Goal: Task Accomplishment & Management: Complete application form

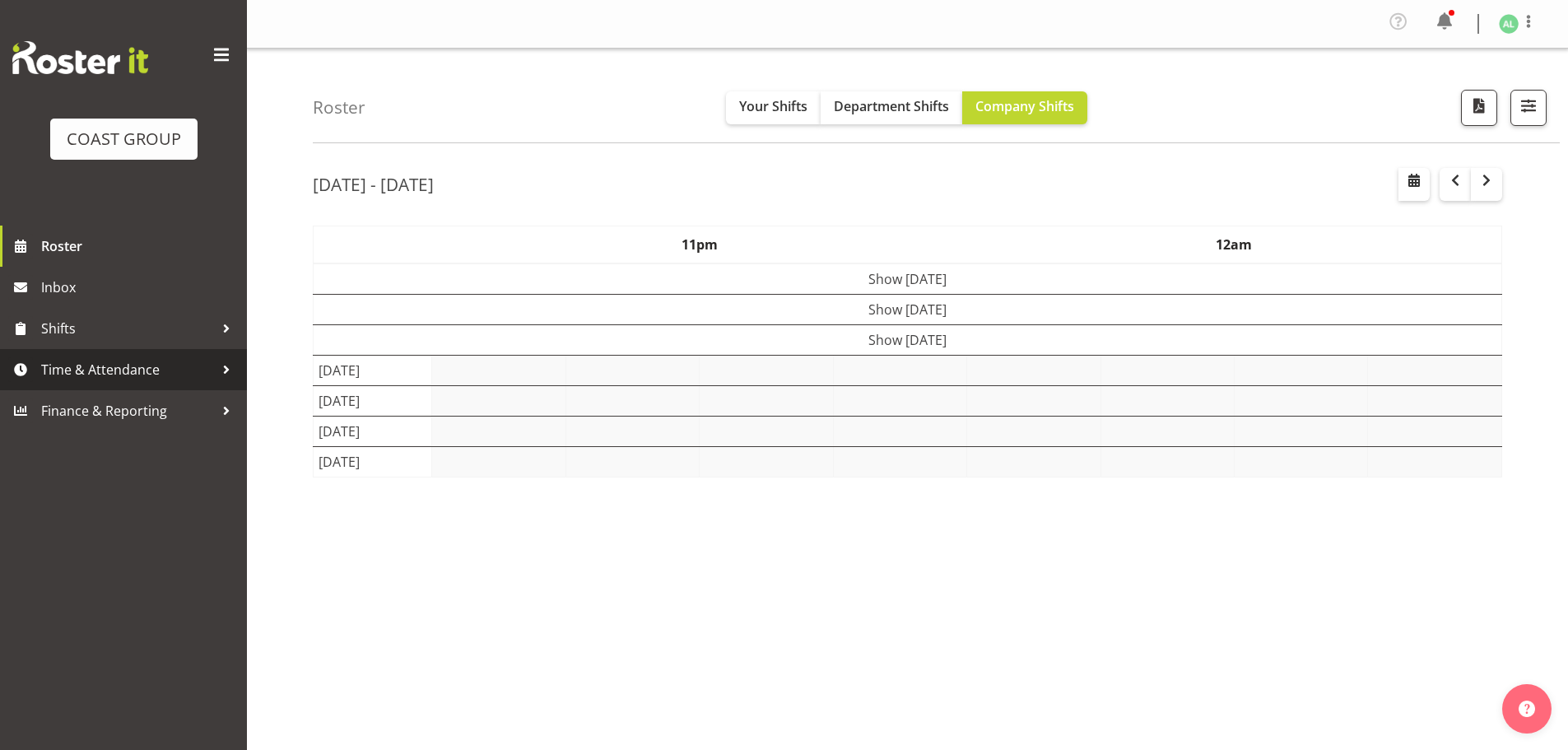
click at [120, 368] on span "Time & Attendance" at bounding box center [128, 370] width 173 height 25
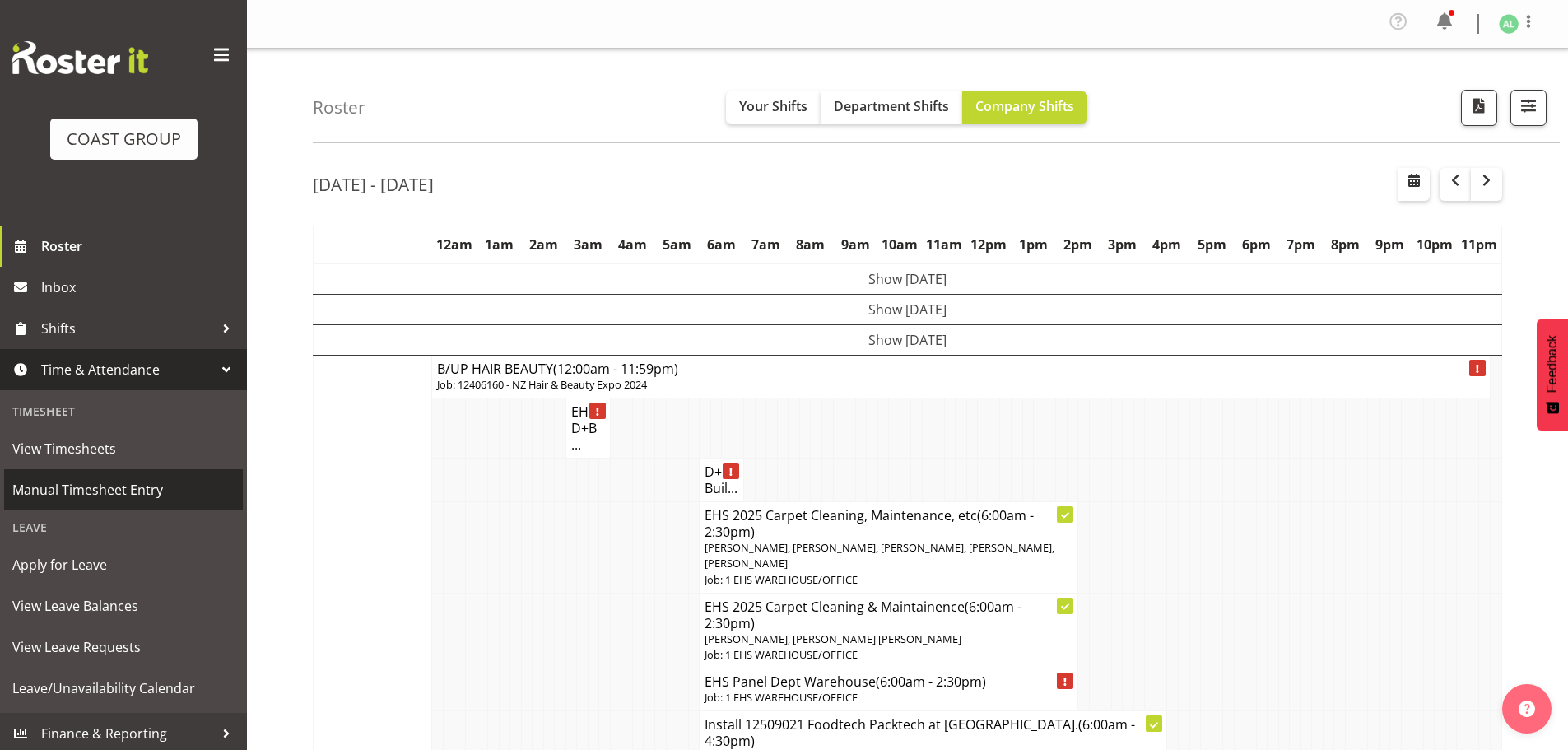
click at [93, 492] on span "Manual Timesheet Entry" at bounding box center [123, 490] width 222 height 25
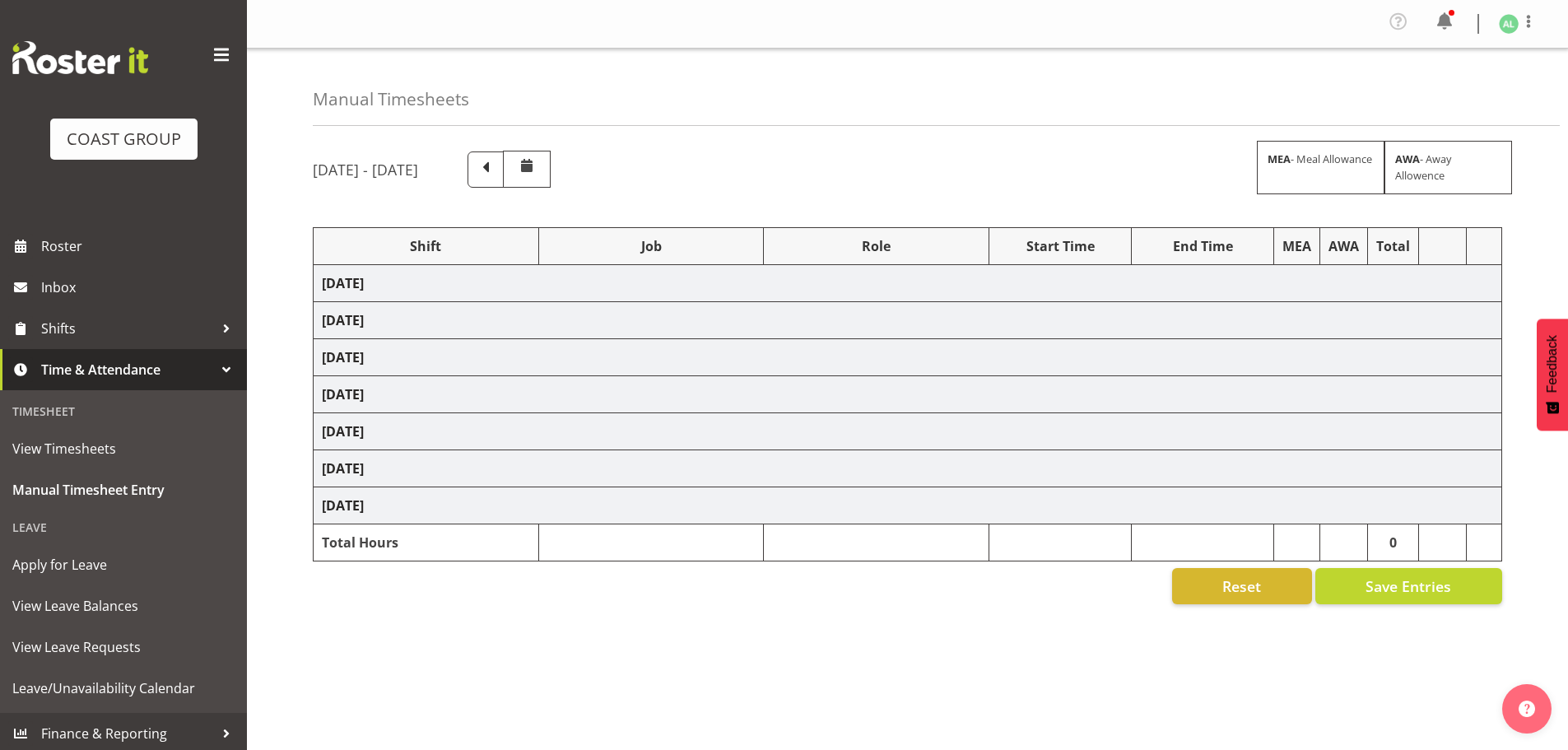
select select "10251"
select select "10496"
select select "9932"
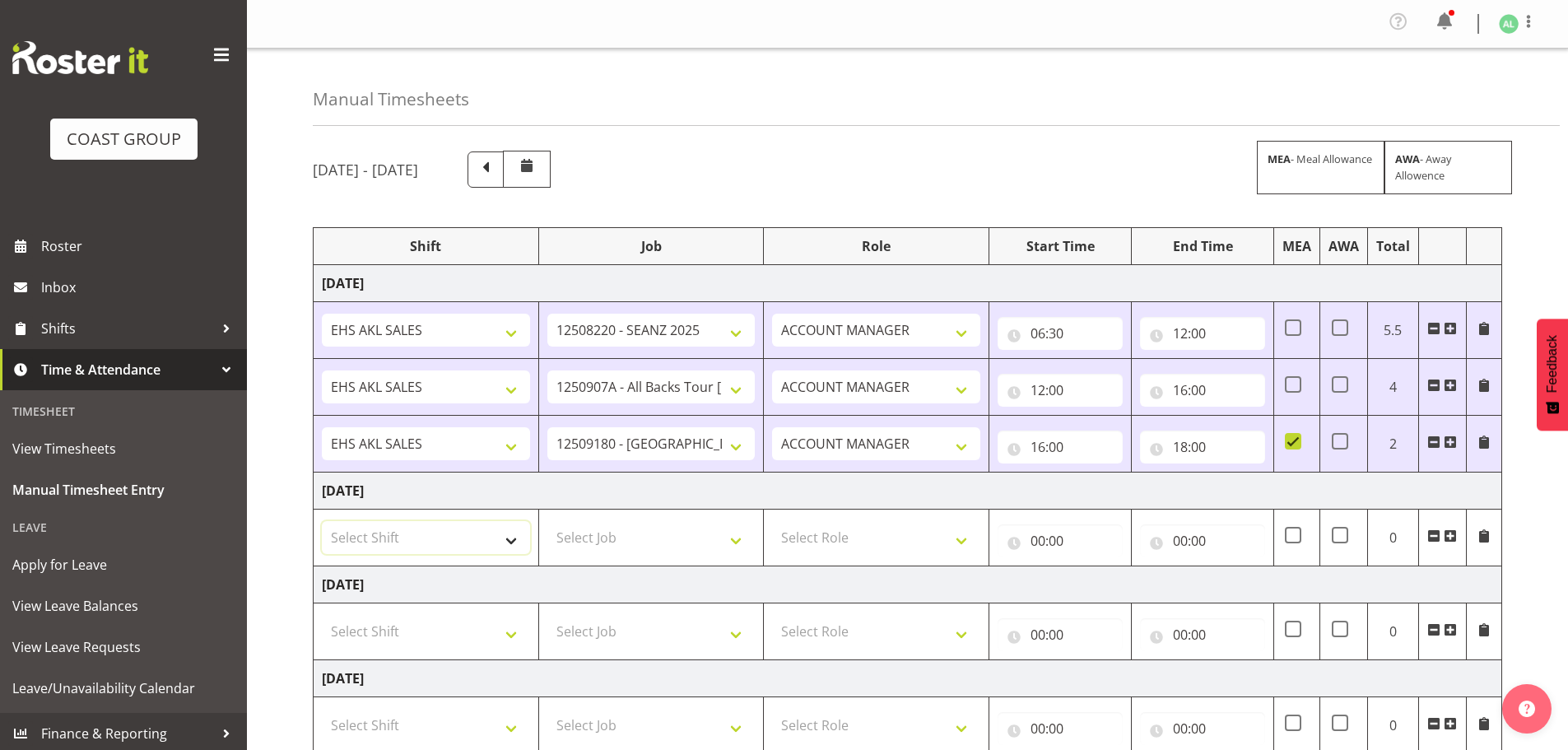
click at [388, 539] on select "Select Shift EHS AKL SALES" at bounding box center [425, 538] width 208 height 33
select select "1327"
click at [322, 522] on select "Select Shift EHS AKL SALES" at bounding box center [425, 538] width 208 height 33
click at [632, 552] on select "Select Job 1 Carlton Events 1 Carlton Hamilton 1 Carlton Wellington 1 EHS WAREH…" at bounding box center [651, 538] width 208 height 33
select select "10496"
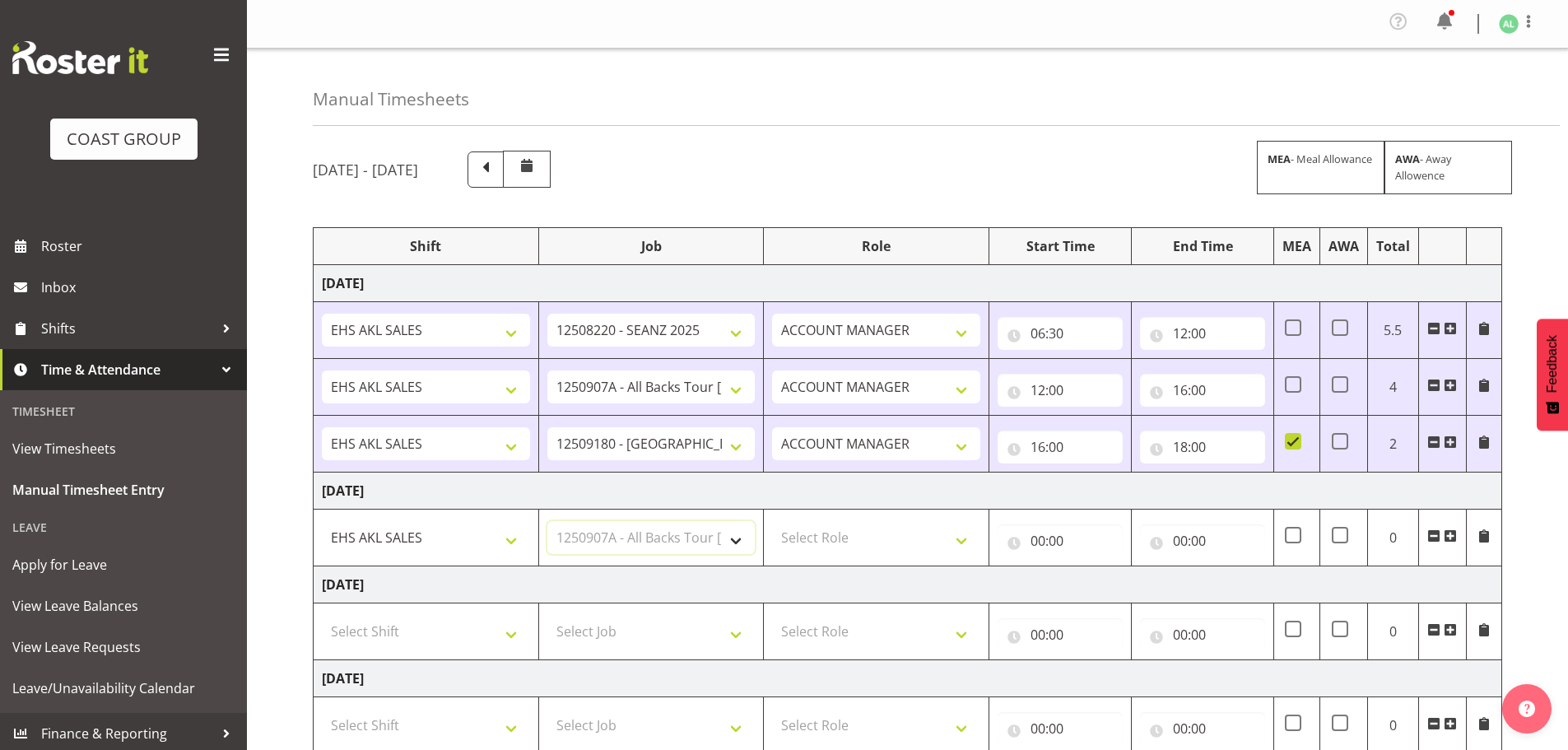
click at [547, 522] on select "Select Job 1 Carlton Events 1 Carlton Hamilton 1 Carlton Wellington 1 EHS WAREH…" at bounding box center [651, 538] width 208 height 33
click at [816, 534] on select "Select Role ACCOUNT MANAGER Account Manager" at bounding box center [876, 538] width 208 height 33
select select "197"
click at [773, 522] on select "Select Role ACCOUNT MANAGER Account Manager" at bounding box center [876, 538] width 208 height 33
click at [1042, 544] on input "00:00" at bounding box center [1061, 540] width 125 height 33
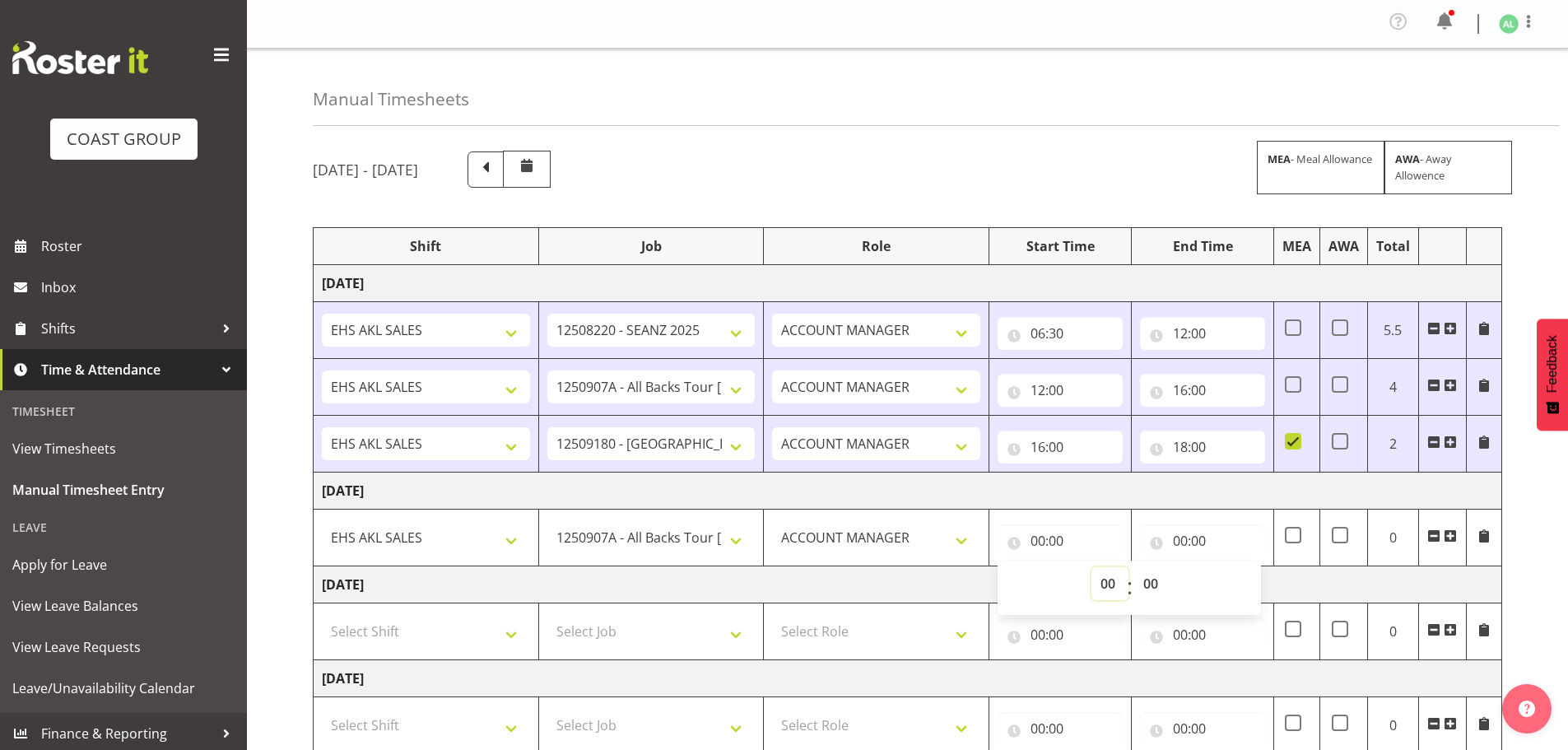
click at [1114, 589] on select "00 01 02 03 04 05 06 07 08 09 10 11 12 13 14 15 16 17 18 19 20 21 22 23" at bounding box center [1110, 583] width 37 height 33
select select "7"
click at [1091, 568] on select "00 01 02 03 04 05 06 07 08 09 10 11 12 13 14 15 16 17 18 19 20 21 22 23" at bounding box center [1110, 583] width 37 height 33
type input "07:00"
click at [1180, 544] on input "00:00" at bounding box center [1202, 540] width 125 height 33
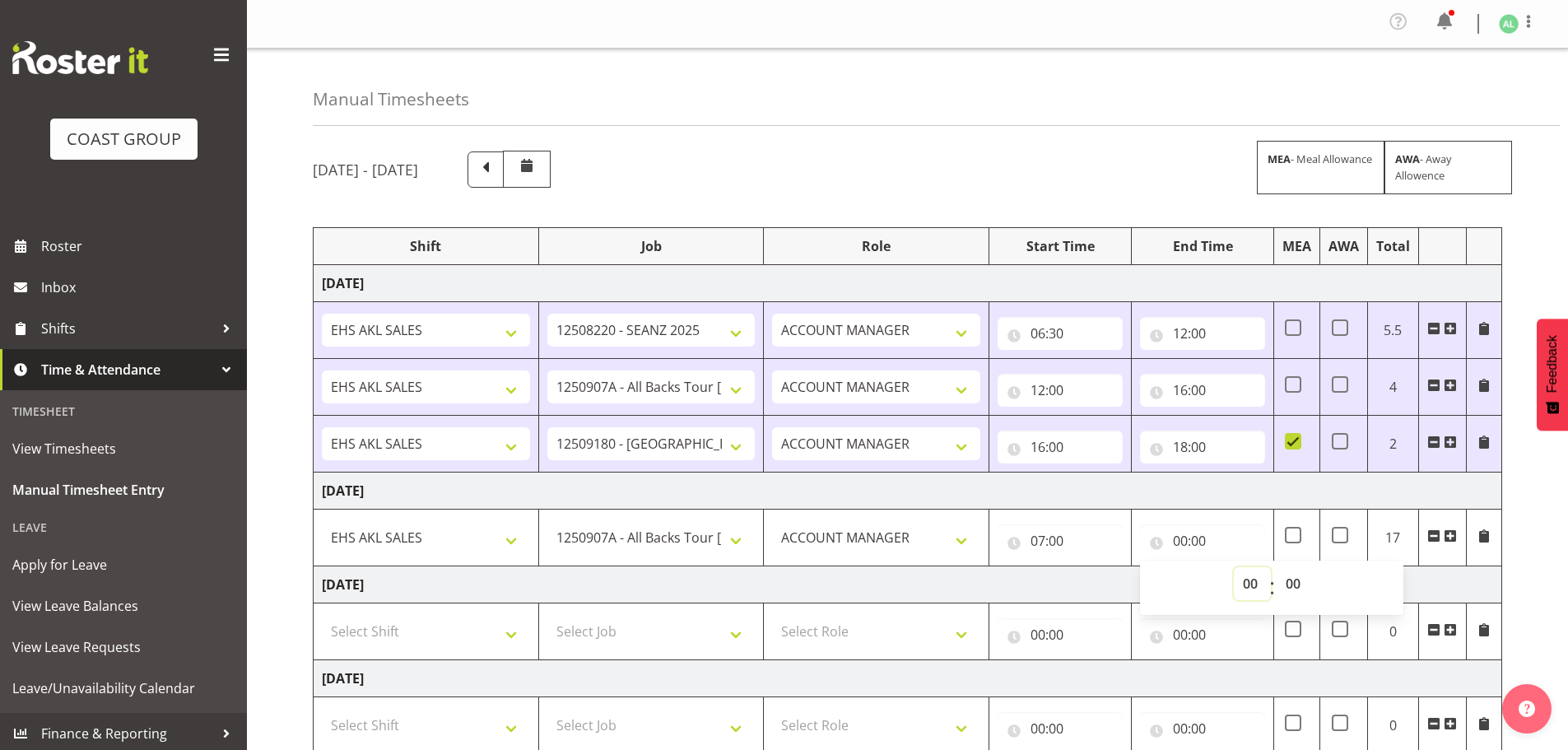
click at [1255, 580] on select "00 01 02 03 04 05 06 07 08 09 10 11 12 13 14 15 16 17 18 19 20 21 22 23" at bounding box center [1253, 583] width 37 height 33
select select "13"
click at [1234, 568] on select "00 01 02 03 04 05 06 07 08 09 10 11 12 13 14 15 16 17 18 19 20 21 22 23" at bounding box center [1253, 583] width 37 height 33
type input "13:00"
click at [1446, 534] on span at bounding box center [1450, 536] width 13 height 13
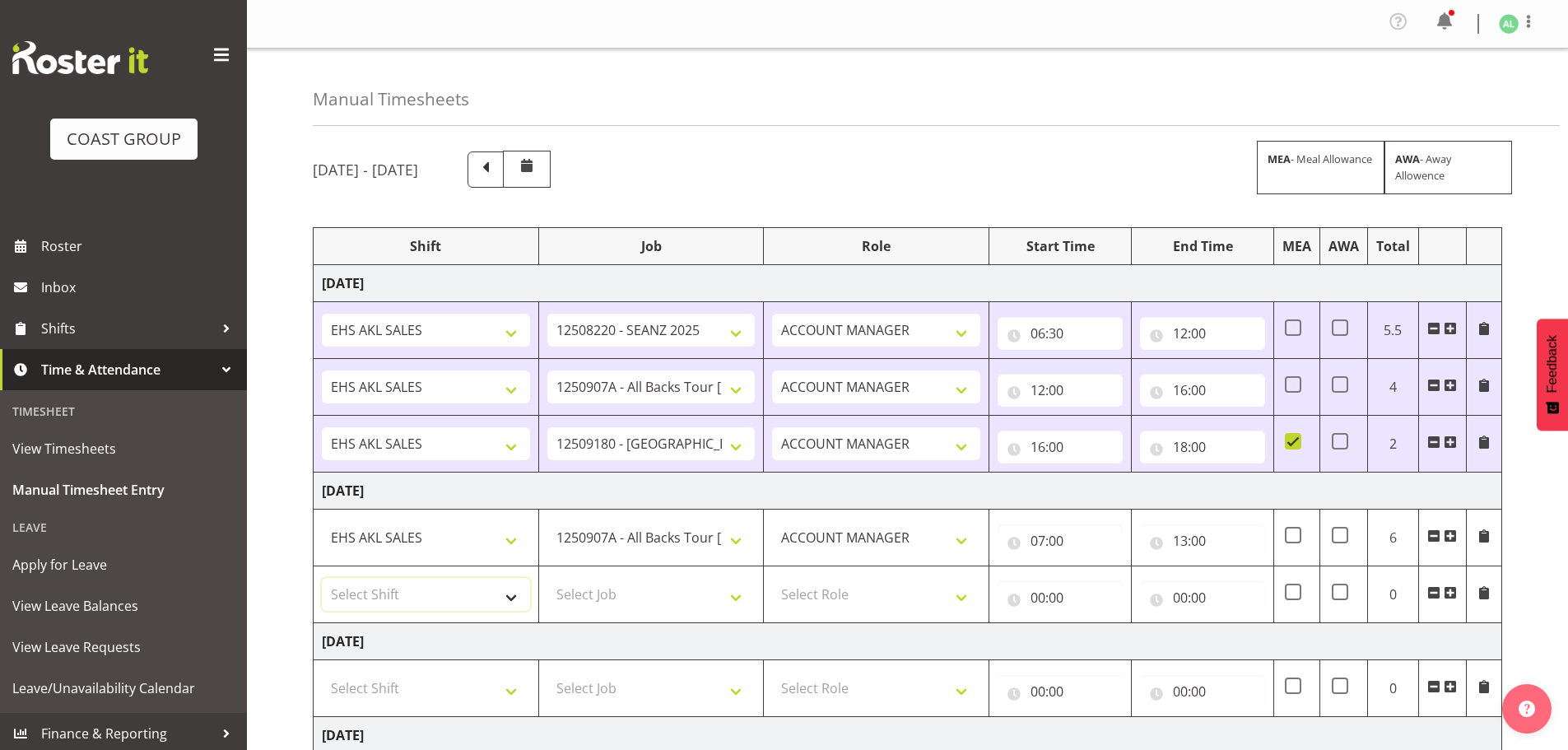
click at [382, 589] on select "Select Shift EHS AKL SALES" at bounding box center [425, 594] width 208 height 33
select select "1327"
click at [322, 578] on select "Select Shift EHS AKL SALES" at bounding box center [425, 594] width 208 height 33
click at [608, 600] on select "Select Job 1 Carlton Events 1 Carlton Hamilton 1 Carlton Wellington 1 EHS WAREH…" at bounding box center [651, 594] width 208 height 33
select select "9932"
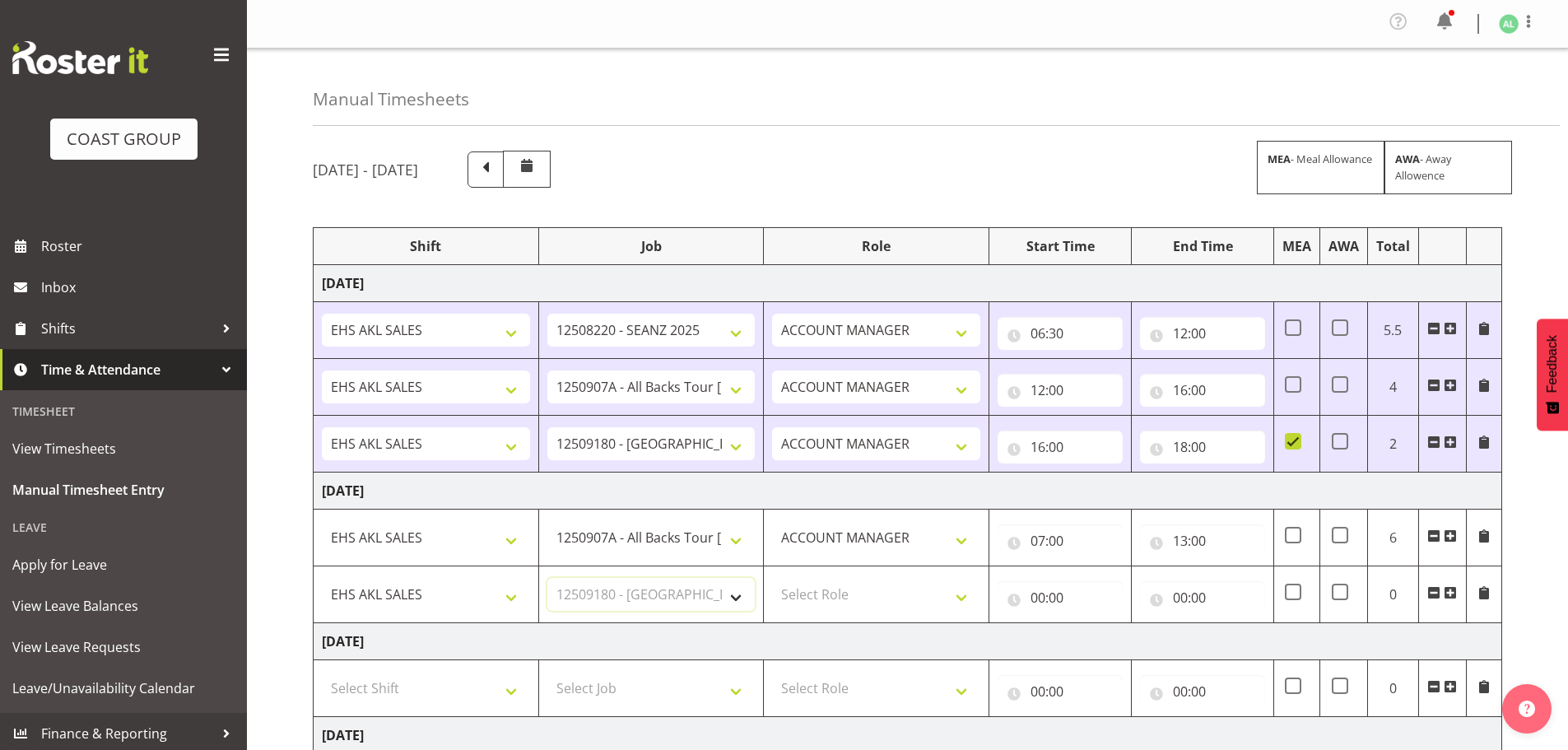
click at [547, 578] on select "Select Job 1 Carlton Events 1 Carlton Hamilton 1 Carlton Wellington 1 EHS WAREH…" at bounding box center [651, 594] width 208 height 33
click at [810, 590] on select "Select Role ACCOUNT MANAGER Account Manager" at bounding box center [876, 594] width 208 height 33
select select "197"
click at [773, 578] on select "Select Role ACCOUNT MANAGER Account Manager" at bounding box center [876, 594] width 208 height 33
click at [1049, 599] on input "00:00" at bounding box center [1061, 598] width 125 height 33
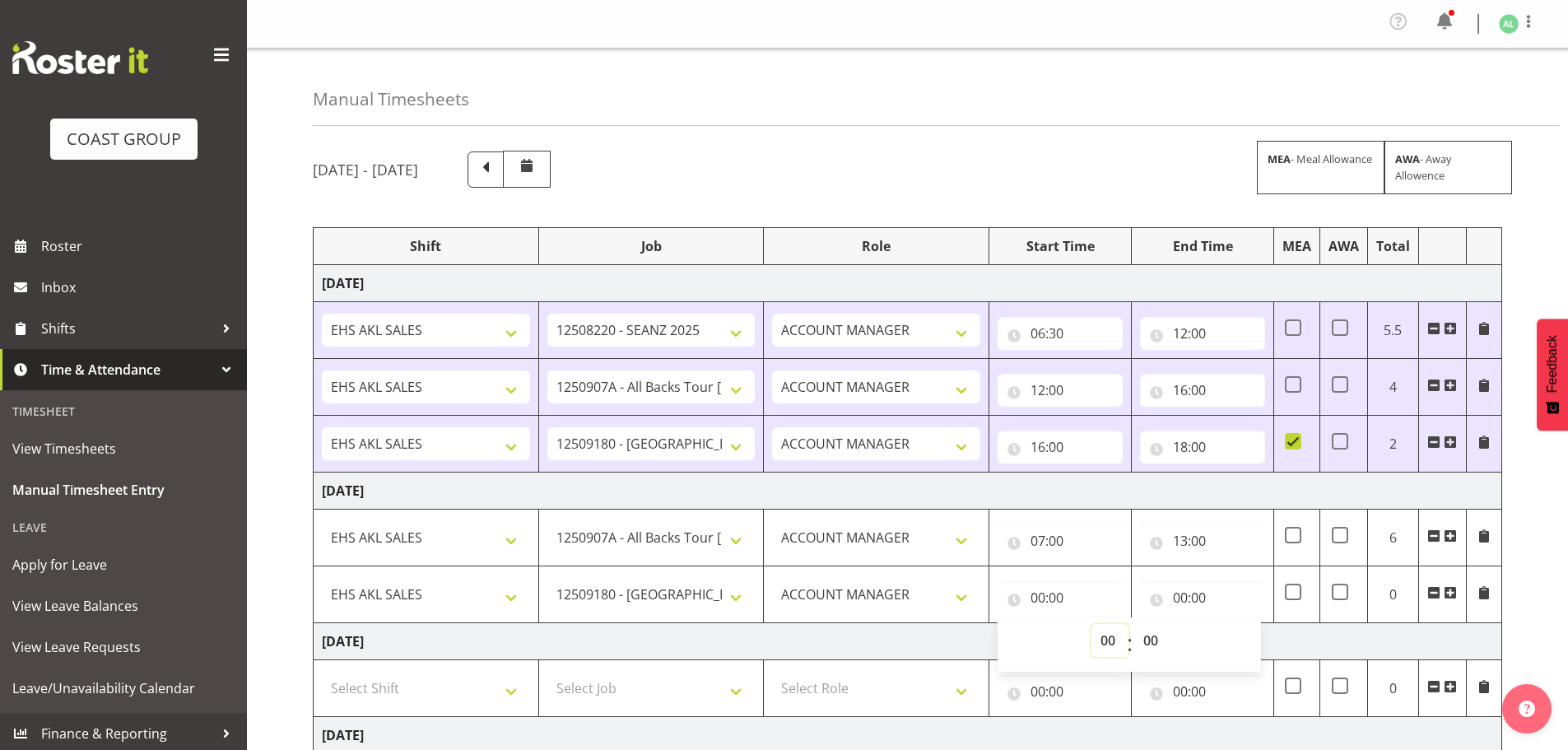
click at [1106, 641] on select "00 01 02 03 04 05 06 07 08 09 10 11 12 13 14 15 16 17 18 19 20 21 22 23" at bounding box center [1110, 640] width 37 height 33
select select "13"
click at [1091, 624] on select "00 01 02 03 04 05 06 07 08 09 10 11 12 13 14 15 16 17 18 19 20 21 22 23" at bounding box center [1110, 640] width 37 height 33
type input "13:00"
click at [1179, 602] on input "00:00" at bounding box center [1202, 598] width 125 height 33
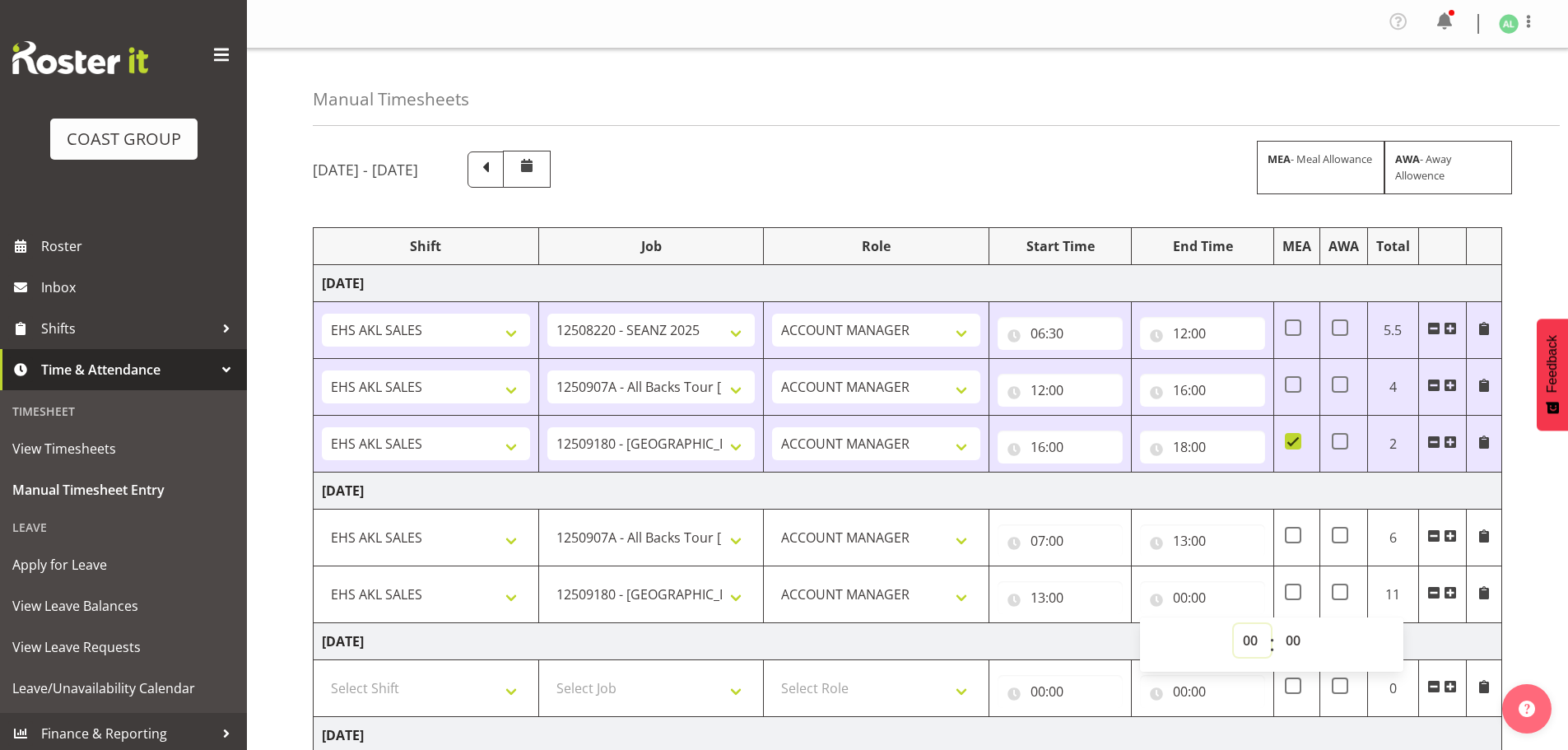
click at [1248, 648] on select "00 01 02 03 04 05 06 07 08 09 10 11 12 13 14 15 16 17 18 19 20 21 22 23" at bounding box center [1253, 640] width 37 height 33
select select "17"
click at [1234, 624] on select "00 01 02 03 04 05 06 07 08 09 10 11 12 13 14 15 16 17 18 19 20 21 22 23" at bounding box center [1253, 640] width 37 height 33
type input "17:00"
click at [739, 614] on td "1 Carlton Events 1 Carlton Hamilton 1 Carlton Wellington 1 EHS WAREHOUSE/OFFICE…" at bounding box center [651, 595] width 226 height 56
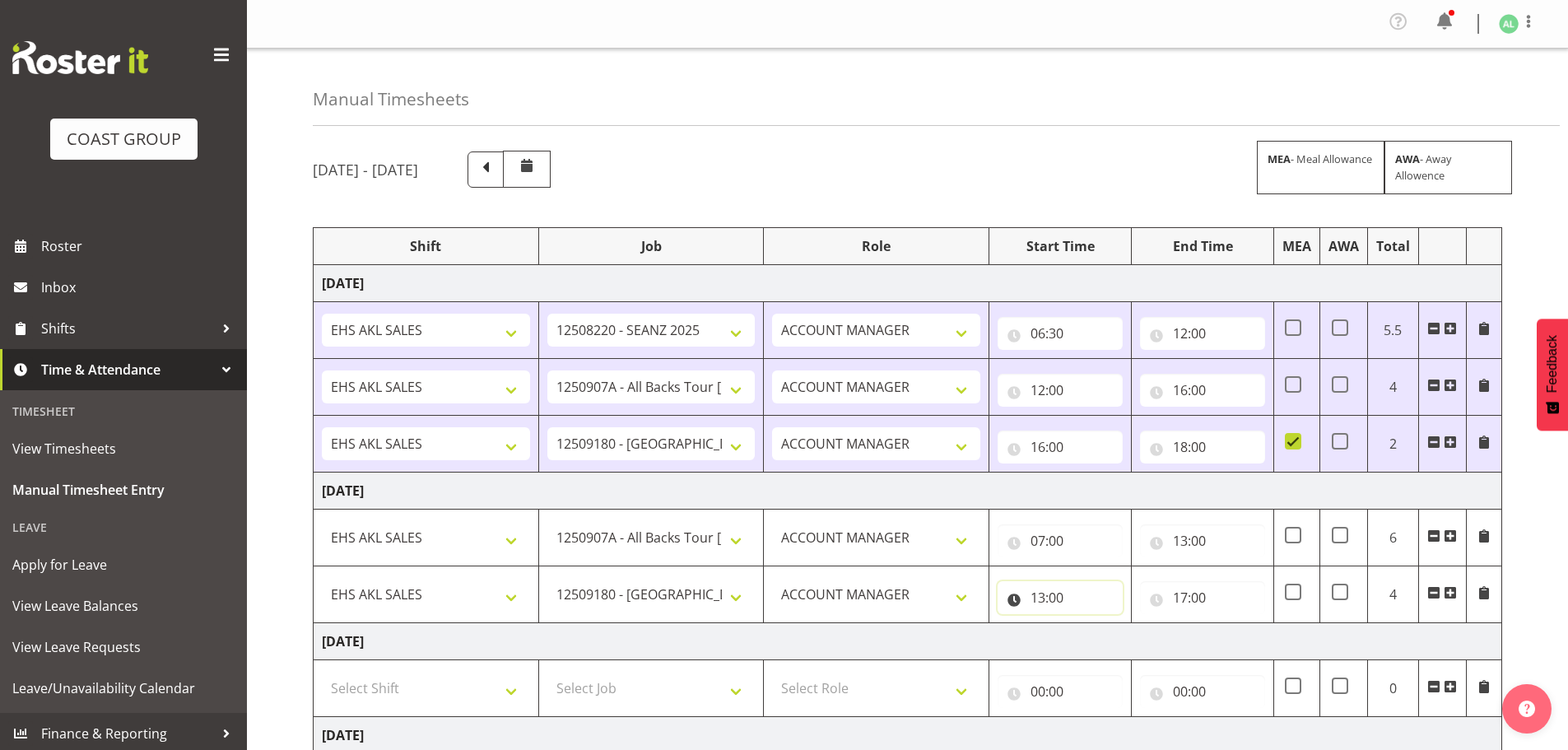
click at [1065, 598] on input "13:00" at bounding box center [1061, 598] width 125 height 33
click at [1099, 632] on select "00 01 02 03 04 05 06 07 08 09 10 11 12 13 14 15 16 17 18 19 20 21 22 23" at bounding box center [1110, 640] width 37 height 33
click at [1148, 644] on select "00 01 02 03 04 05 06 07 08 09 10 11 12 13 14 15 16 17 18 19 20 21 22 23 24 25 2…" at bounding box center [1153, 640] width 37 height 33
select select "30"
click at [1135, 624] on select "00 01 02 03 04 05 06 07 08 09 10 11 12 13 14 15 16 17 18 19 20 21 22 23 24 25 2…" at bounding box center [1153, 640] width 37 height 33
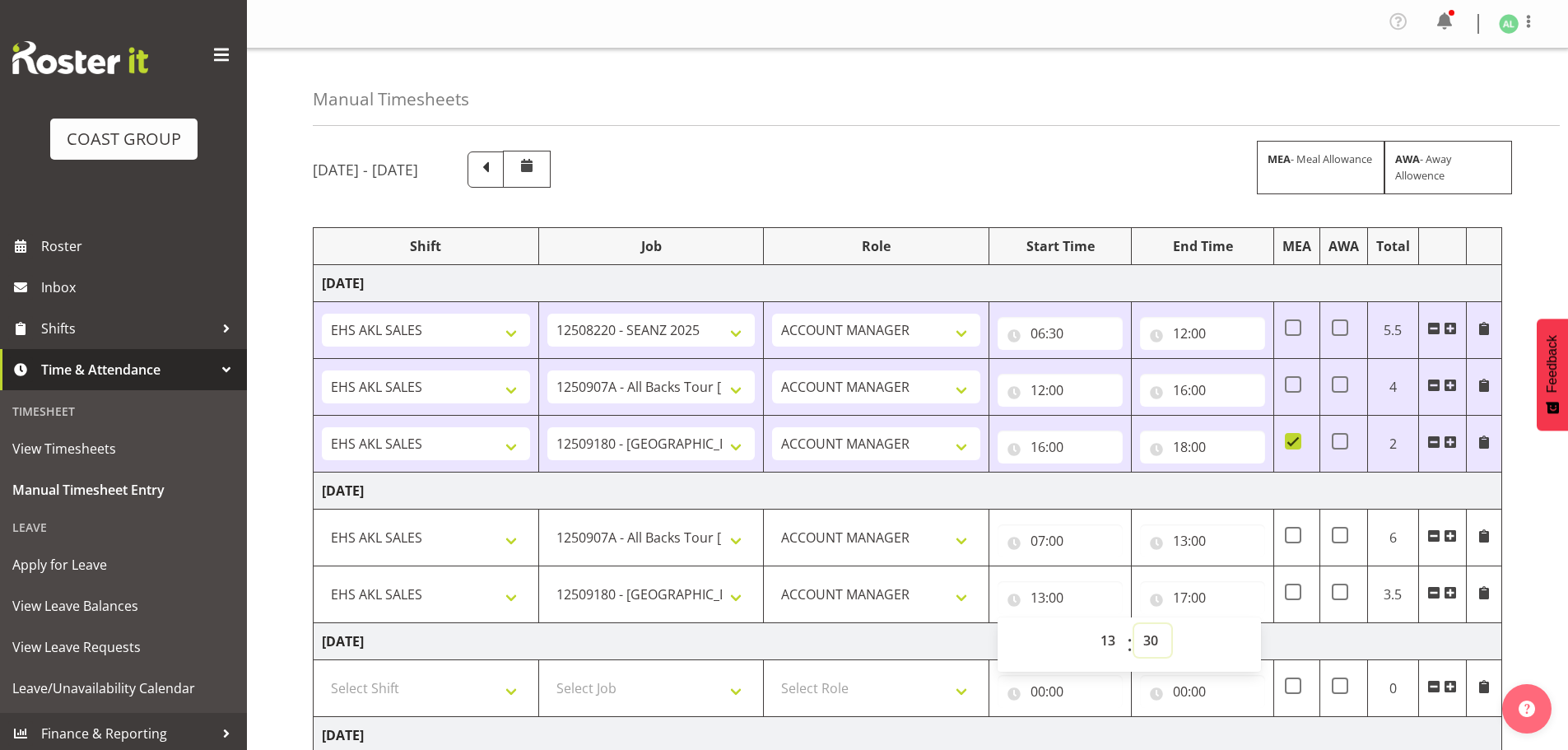
type input "13:30"
click at [947, 632] on td "Friday 29th August 2025" at bounding box center [907, 642] width 1188 height 37
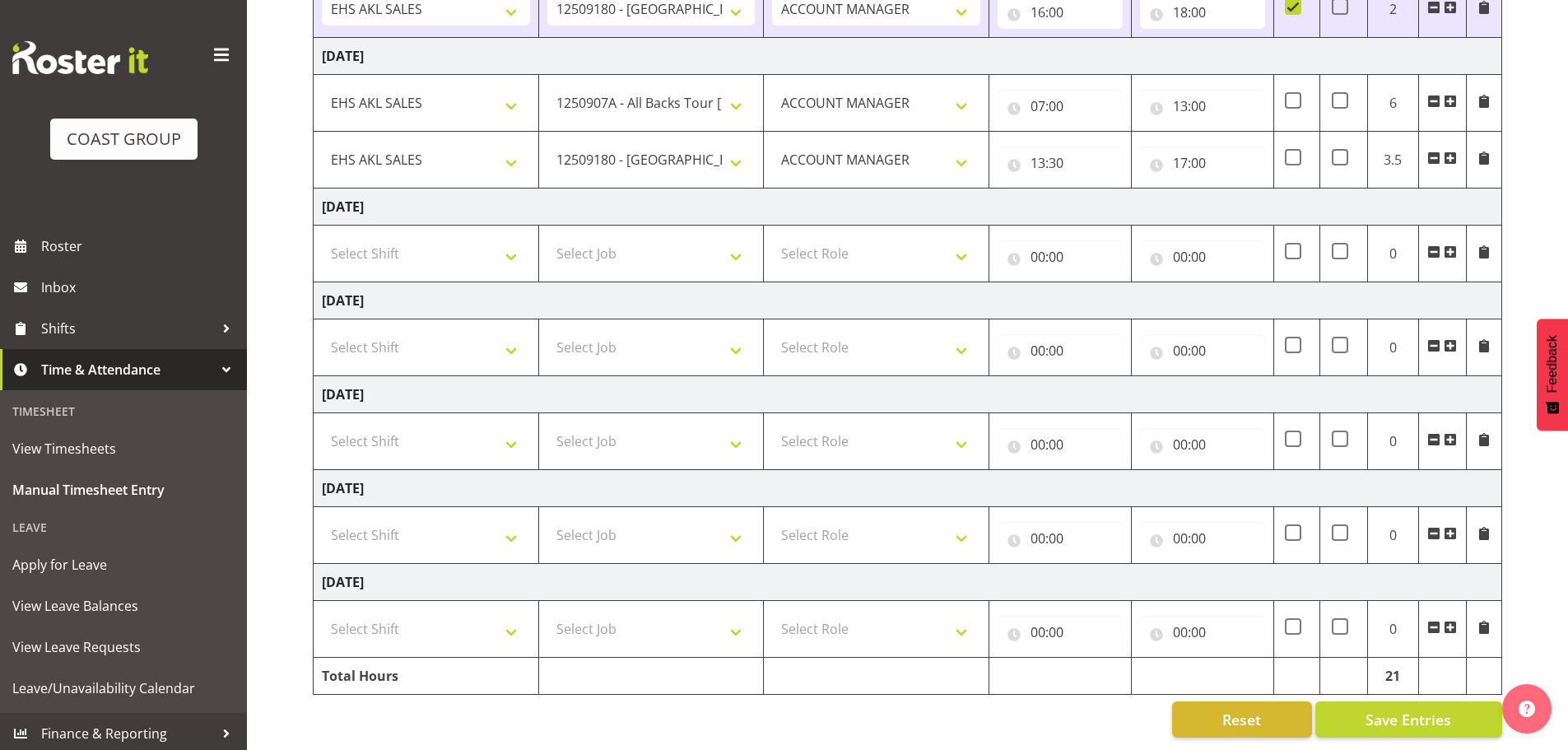
scroll to position [447, 0]
click at [1406, 709] on span "Save Entries" at bounding box center [1408, 720] width 85 height 21
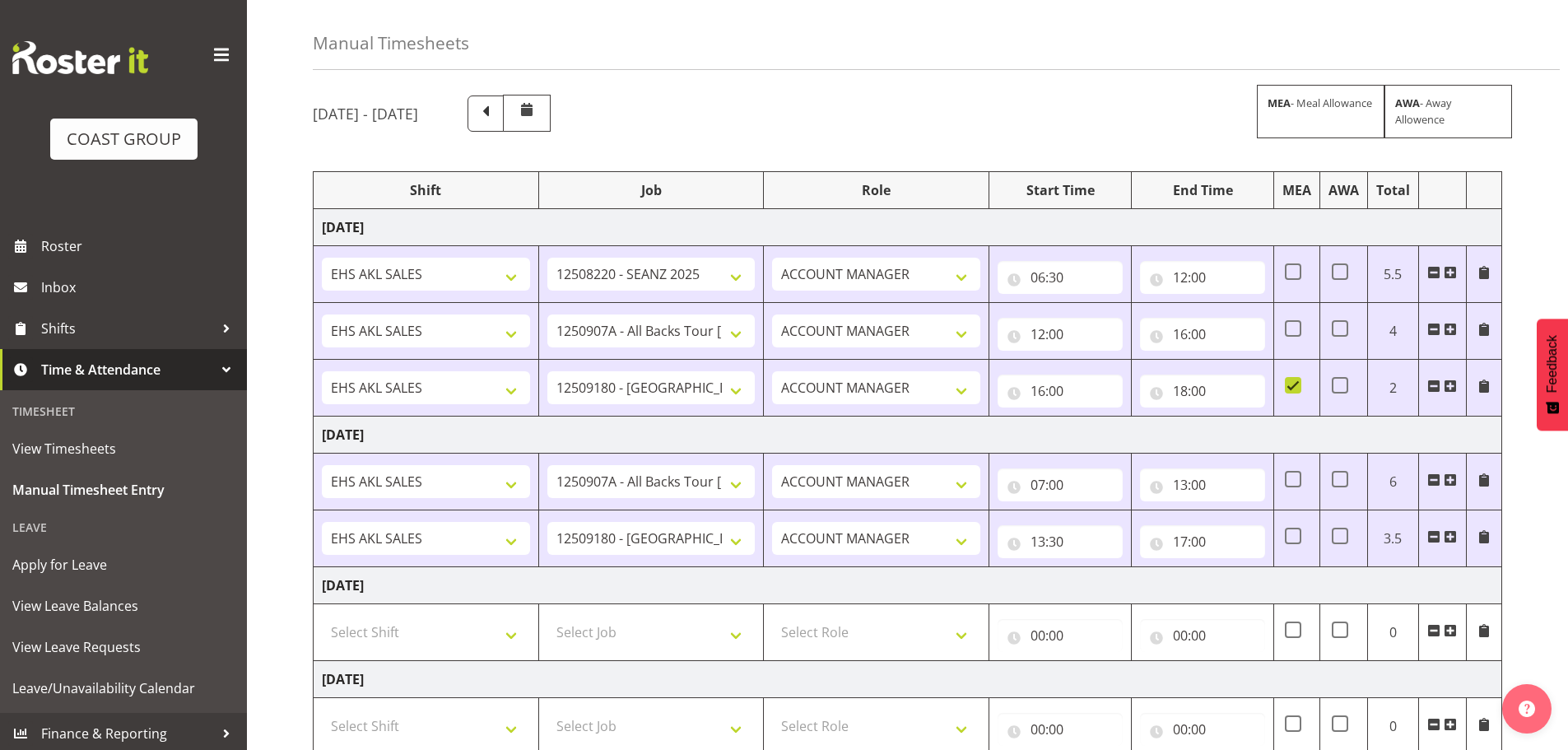
scroll to position [0, 0]
